Goal: Task Accomplishment & Management: Use online tool/utility

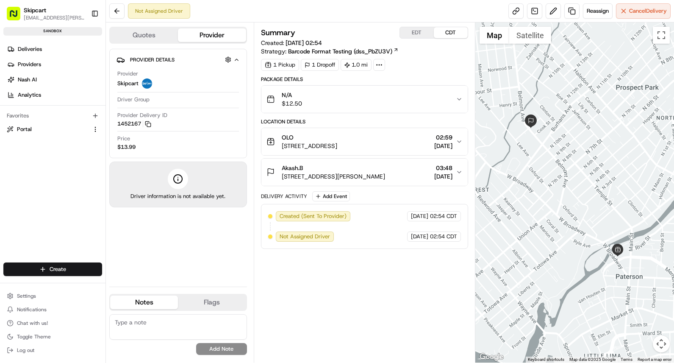
click at [305, 100] on div "N/A $12.50" at bounding box center [361, 99] width 189 height 17
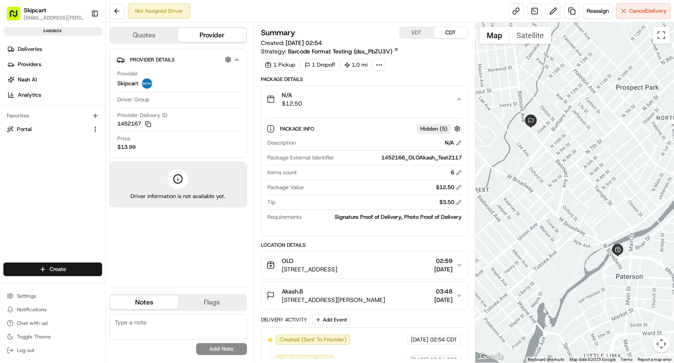
click at [305, 100] on div "N/A $12.50" at bounding box center [361, 99] width 189 height 17
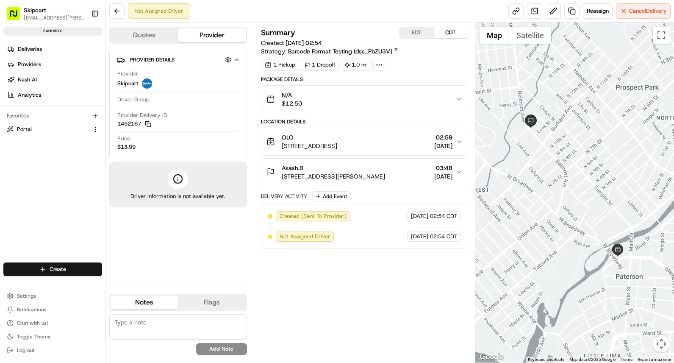
click at [31, 303] on ul "Settings Notifications Chat with us! Toggle Theme Log out" at bounding box center [52, 323] width 99 height 66
click at [31, 297] on span "Settings" at bounding box center [26, 295] width 19 height 7
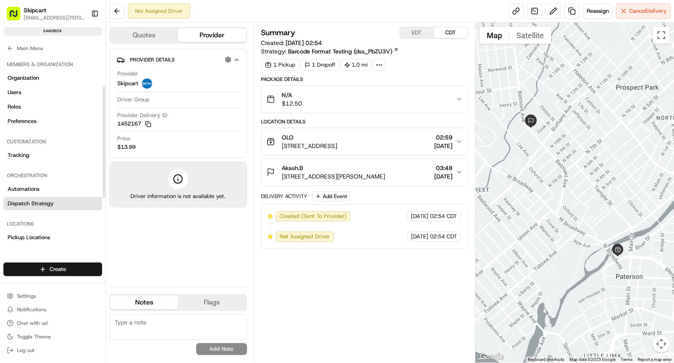
scroll to position [140, 0]
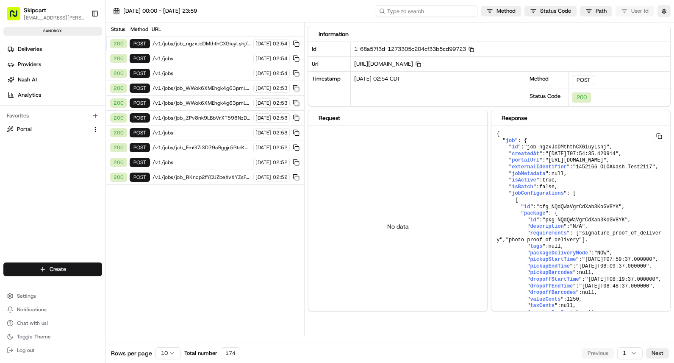
click at [408, 14] on input at bounding box center [427, 11] width 102 height 12
paste input "job_jPQAoSYX48FoFAxPTw7hje"
type input "job_jPQAoSYX48FoFAxPTw7hje"
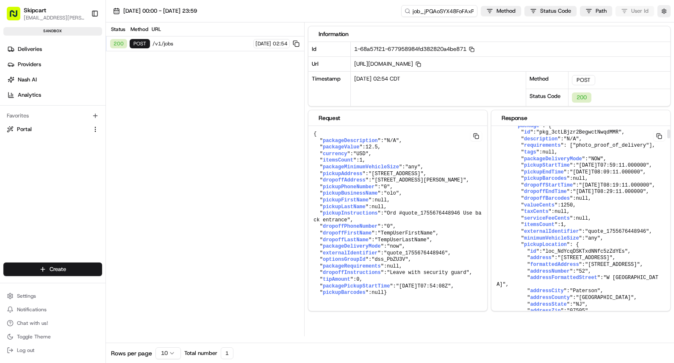
scroll to position [83, 0]
